Goal: Information Seeking & Learning: Understand process/instructions

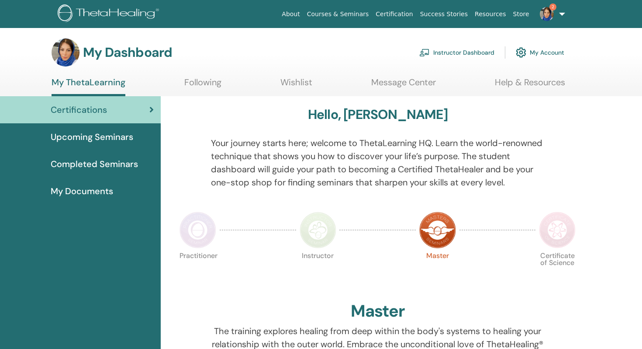
click at [437, 52] on link "Instructor Dashboard" at bounding box center [456, 52] width 75 height 19
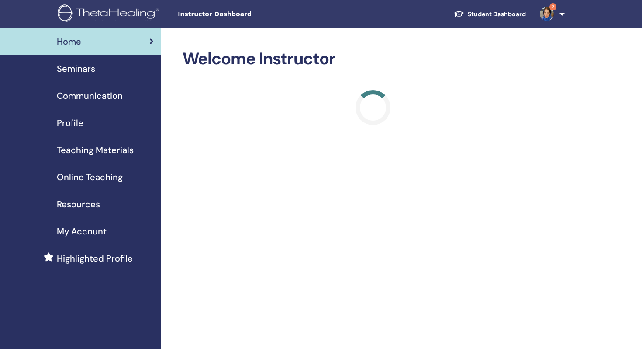
click at [83, 174] on span "Online Teaching" at bounding box center [90, 176] width 66 height 13
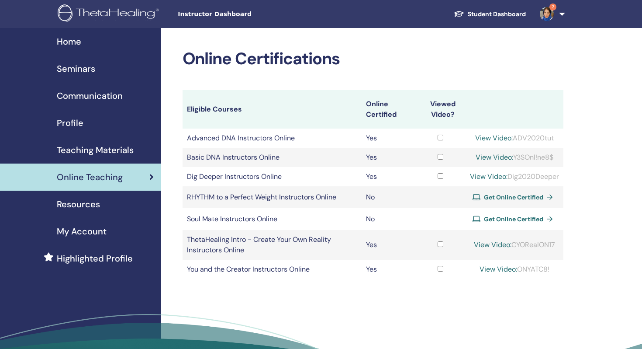
click at [494, 159] on link "View Video:" at bounding box center [495, 156] width 38 height 9
click at [98, 153] on span "Teaching Materials" at bounding box center [95, 149] width 77 height 13
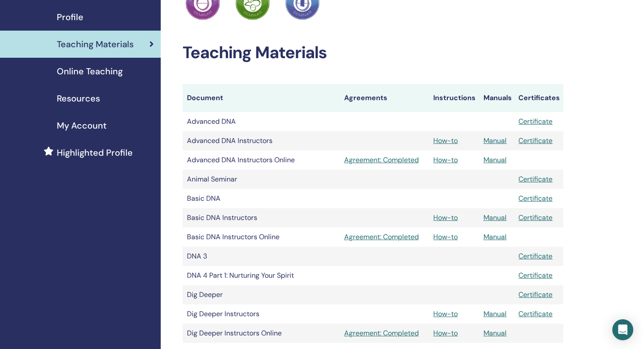
scroll to position [130, 0]
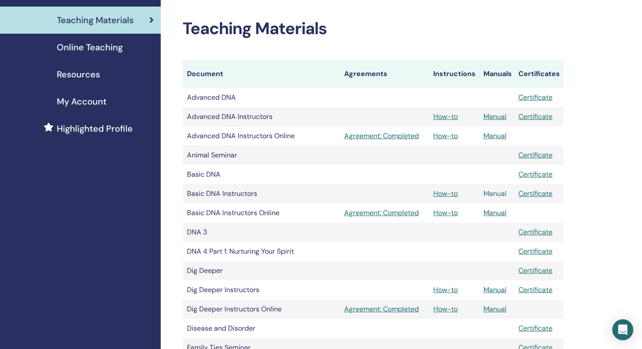
click at [488, 192] on link "Manual" at bounding box center [495, 193] width 23 height 9
